Goal: Find specific page/section: Find specific page/section

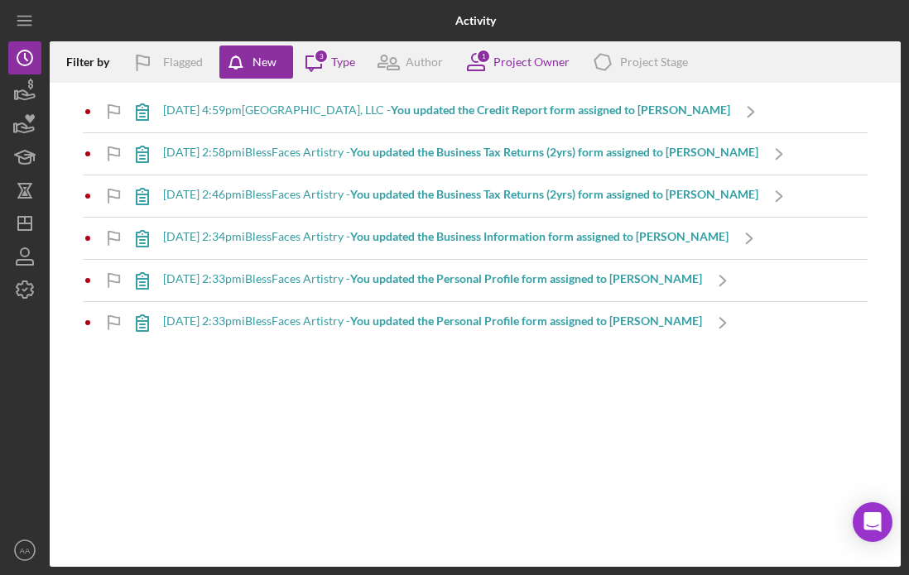
click at [698, 412] on div "Filter by Flagged New Icon/Message 3 Type Author 1 Project Owner Icon/Product P…" at bounding box center [475, 304] width 851 height 526
click at [339, 454] on div "Filter by Flagged New Icon/Message 3 Type Author 1 Project Owner Icon/Product P…" at bounding box center [475, 304] width 851 height 526
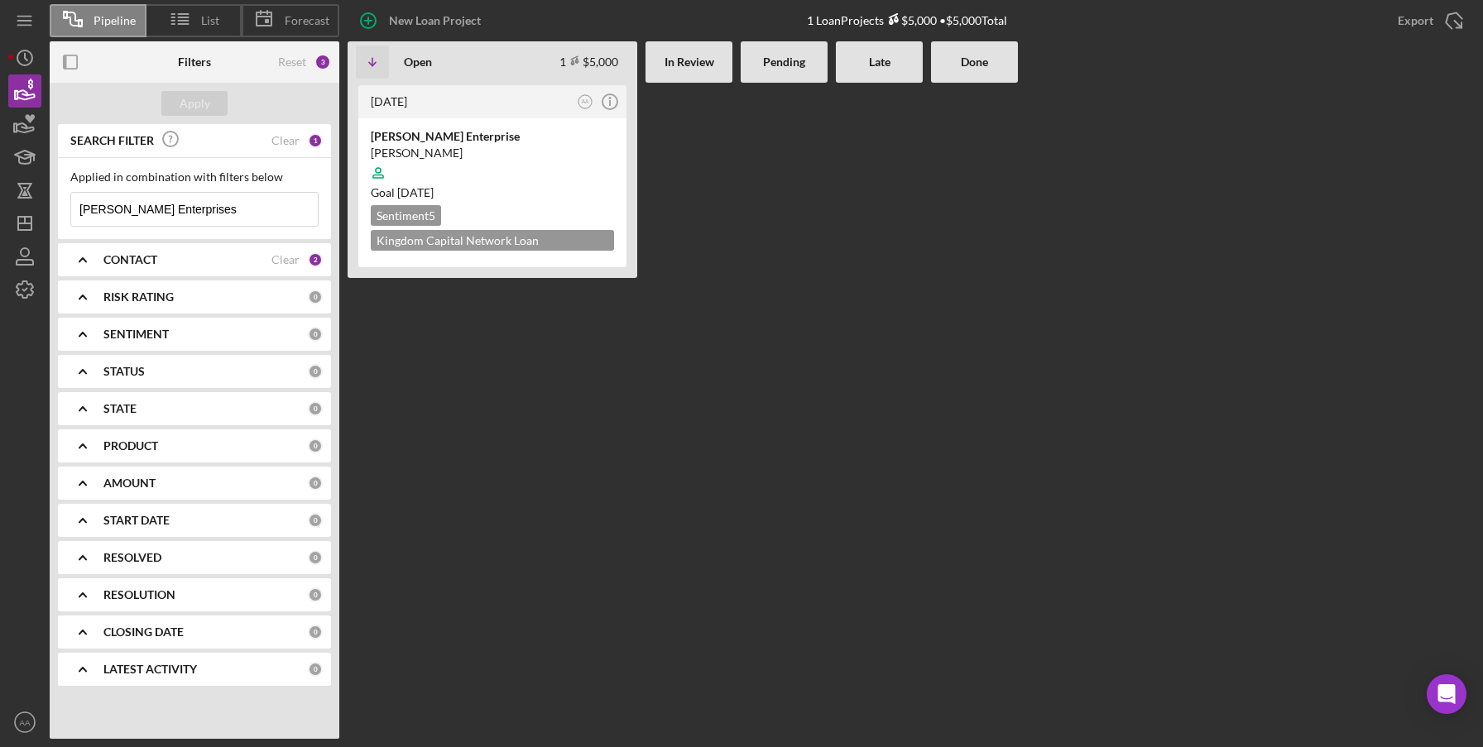
click at [139, 258] on b "CONTACT" at bounding box center [130, 259] width 54 height 13
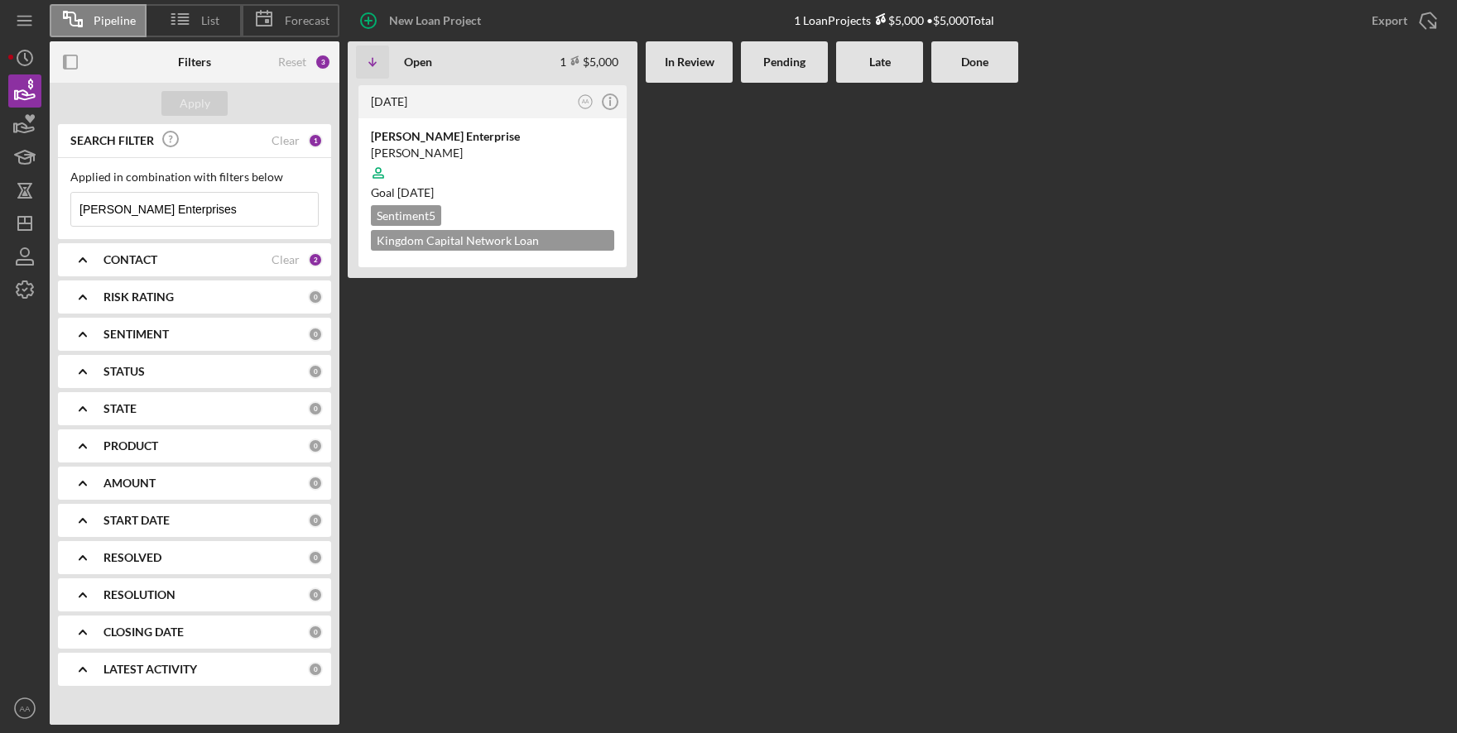
click at [139, 262] on b "CONTACT" at bounding box center [130, 259] width 54 height 13
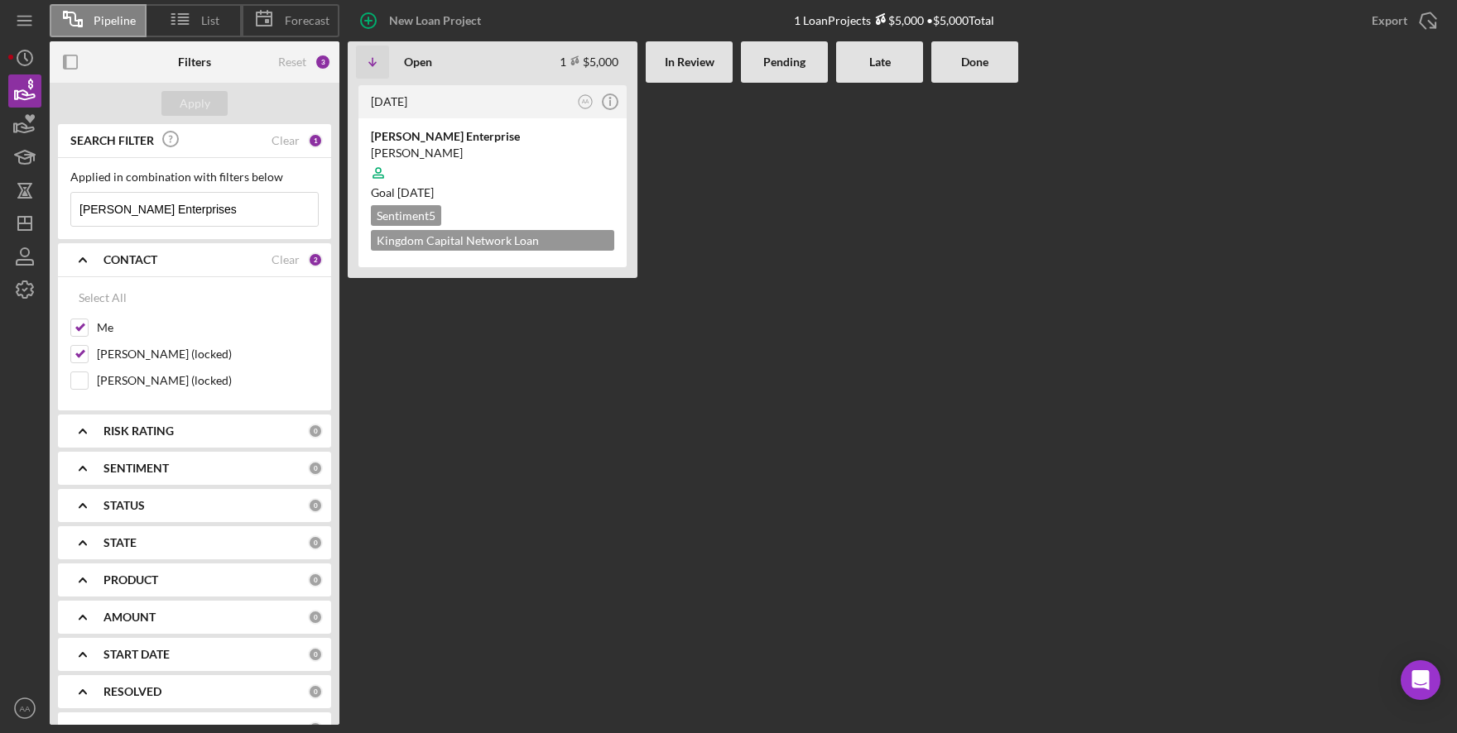
click at [568, 464] on div "2 months ago AA Icon/Info GeNell Enterprise Archette Royster Goal 3 weeks from …" at bounding box center [493, 404] width 290 height 642
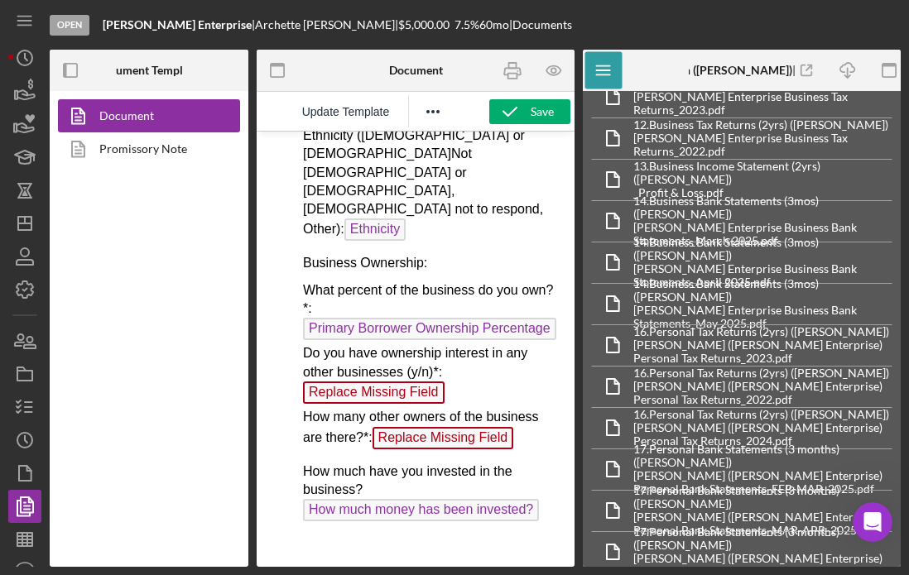
scroll to position [631, 0]
